Goal: Task Accomplishment & Management: Manage account settings

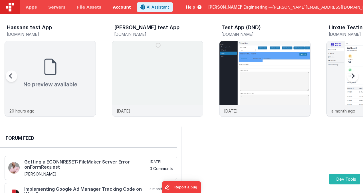
click at [107, 6] on link "Account" at bounding box center [122, 7] width 30 height 14
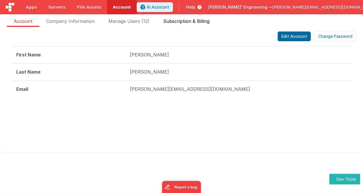
click at [192, 21] on span "Subscription & Billing" at bounding box center [186, 22] width 46 height 9
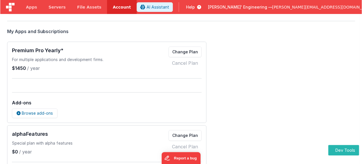
scroll to position [133, 0]
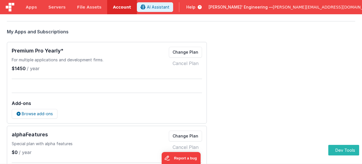
click at [300, 130] on div "Account Add-Ons Browse add-ons Additional Organization Seat Add more seats Remo…" at bounding box center [181, 94] width 348 height 393
